Goal: Find contact information: Find contact information

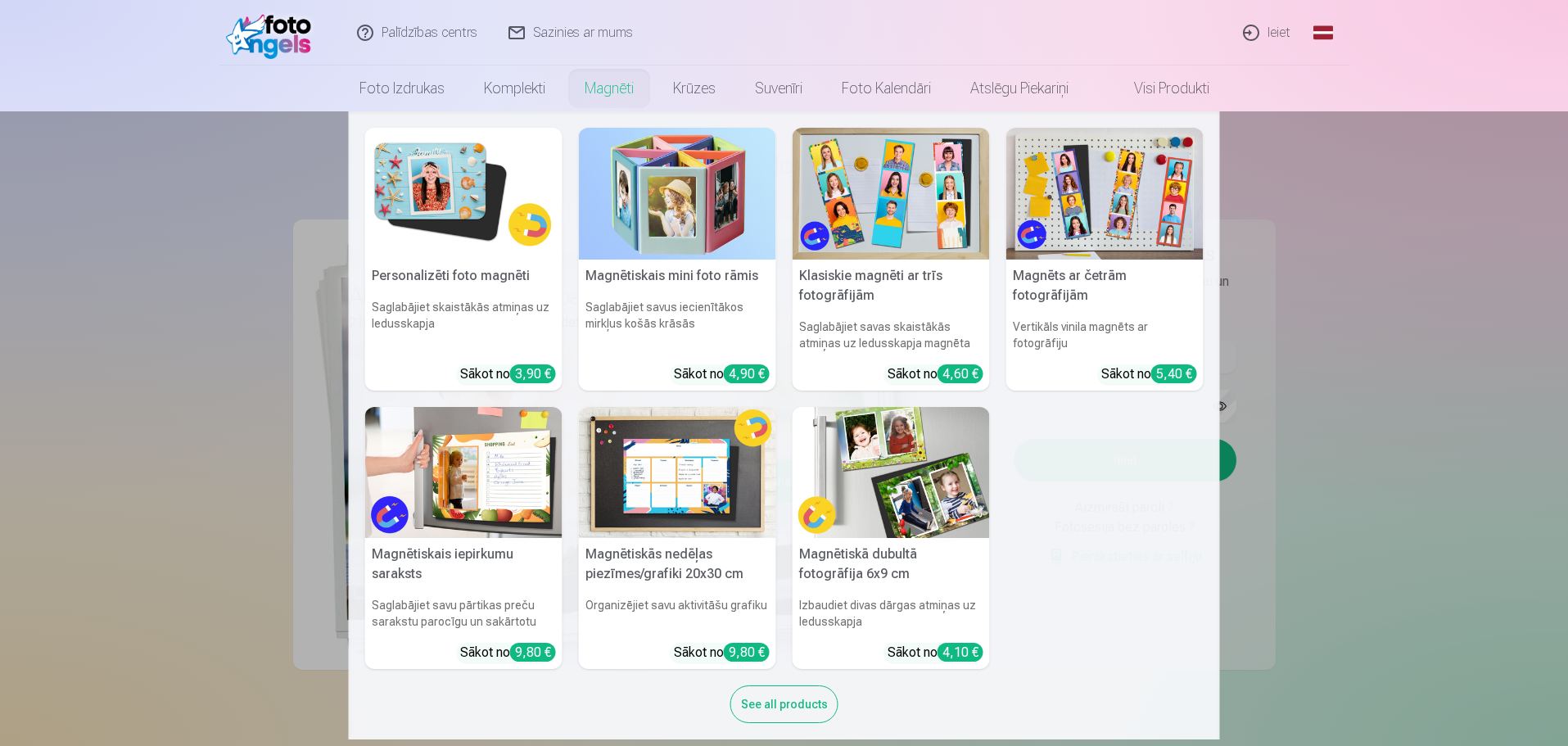
click at [553, 33] on link "Sazinies ar mums" at bounding box center [571, 33] width 156 height 66
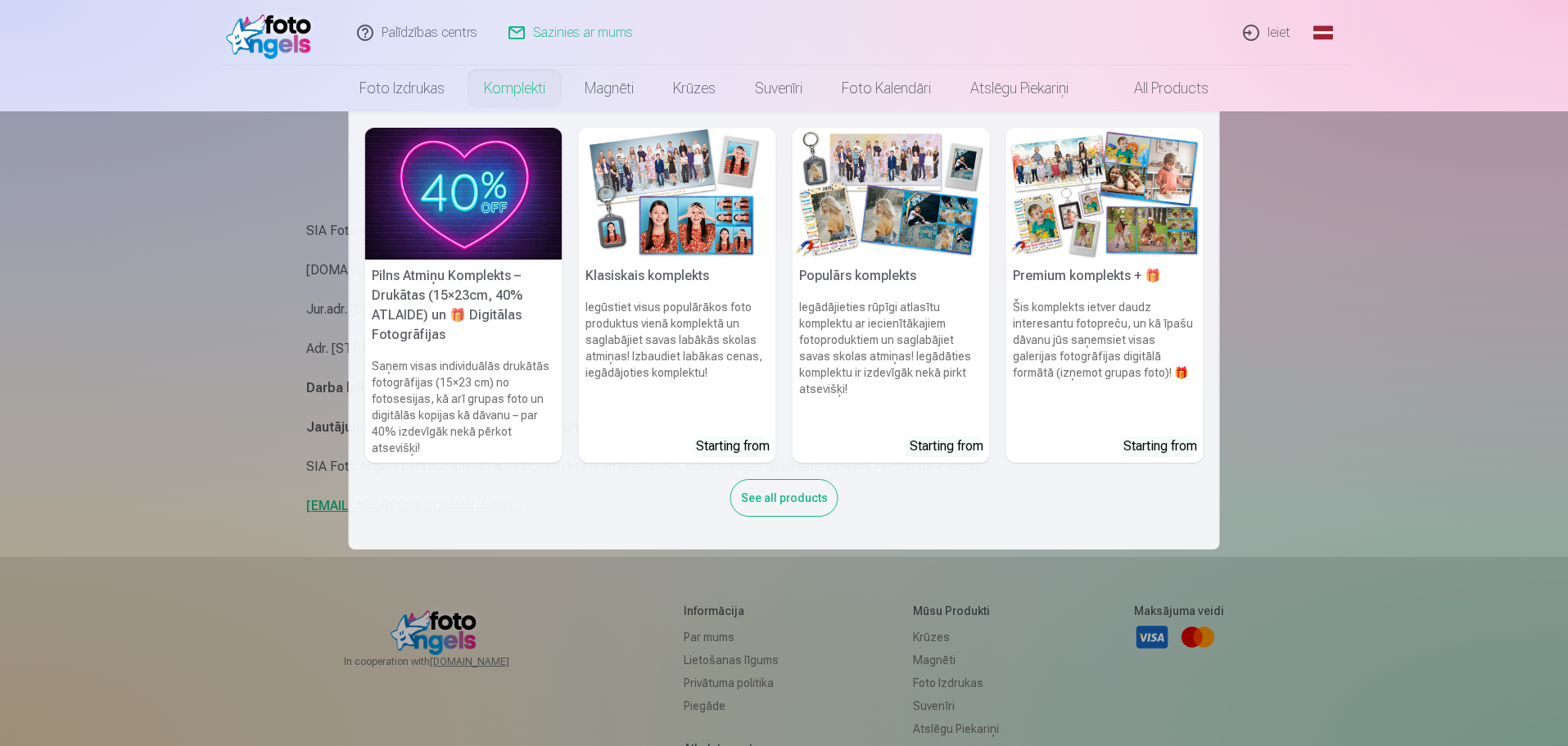
click at [169, 424] on nav "Pilns Atmiņu Komplekts – Drukātas (15×23cm, 40% ATLAIDE) un 🎁 Digitālas Fotogrā…" at bounding box center [784, 330] width 1568 height 438
